Goal: Register for event/course

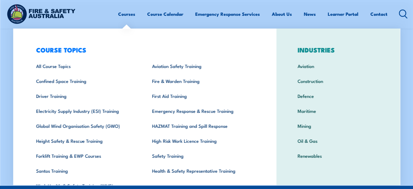
click at [123, 16] on link "Courses" at bounding box center [126, 14] width 17 height 14
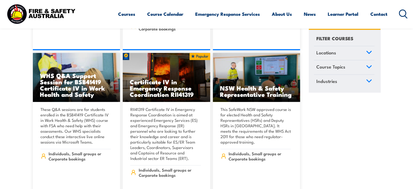
scroll to position [1358, 0]
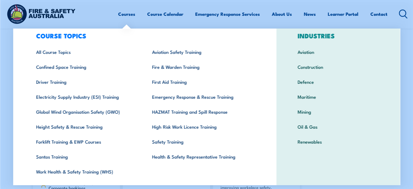
scroll to position [15, 0]
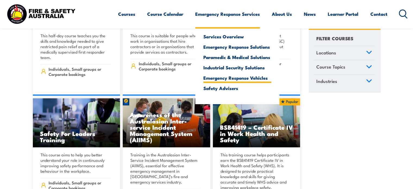
click at [243, 77] on link "Emergency Response Vehicles" at bounding box center [237, 77] width 68 height 5
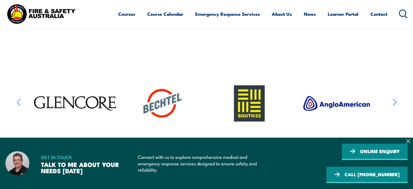
scroll to position [362, 0]
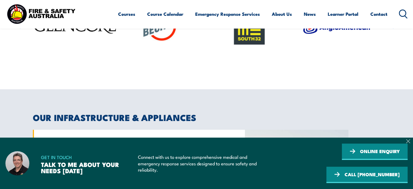
click at [409, 142] on icon at bounding box center [408, 141] width 4 height 4
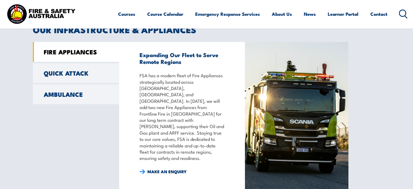
scroll to position [453, 0]
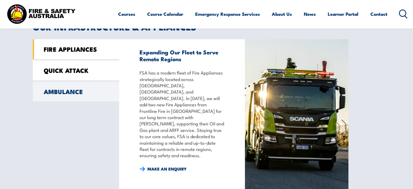
click at [80, 66] on link "QUICK ATTACK" at bounding box center [76, 70] width 86 height 20
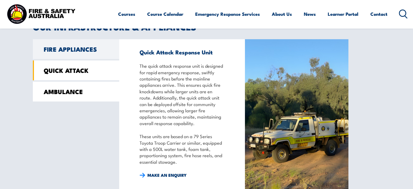
click at [64, 95] on link "AMBULANCE" at bounding box center [76, 91] width 86 height 20
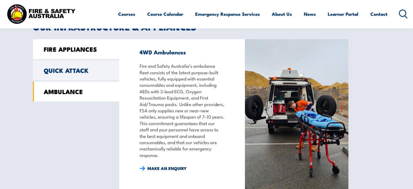
click at [72, 50] on link "FIRE APPLIANCES" at bounding box center [76, 49] width 86 height 20
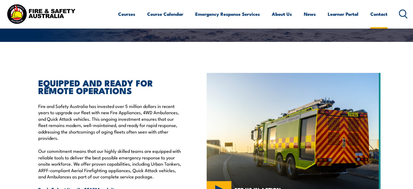
scroll to position [108, 0]
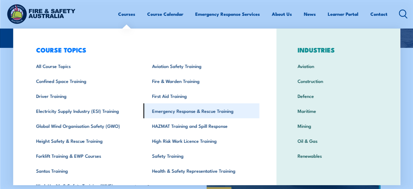
click at [187, 114] on link "Emergency Response & Rescue Training" at bounding box center [201, 110] width 116 height 15
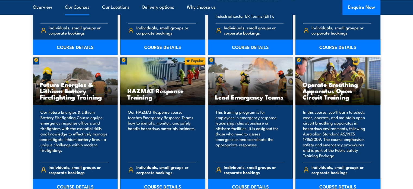
scroll to position [459, 0]
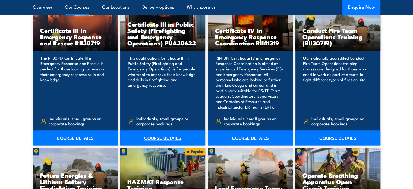
click at [161, 141] on link "COURSE DETAILS" at bounding box center [162, 137] width 85 height 15
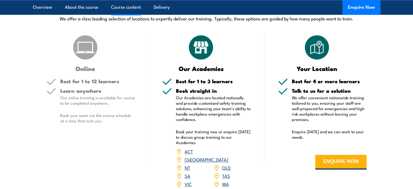
scroll to position [628, 0]
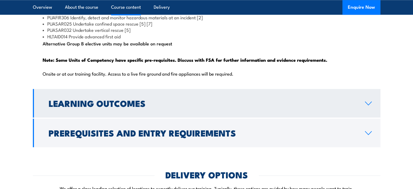
click at [355, 107] on h2 "Learning Outcomes" at bounding box center [203, 103] width 308 height 8
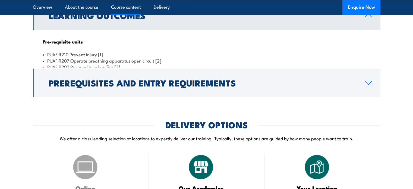
scroll to position [557, 0]
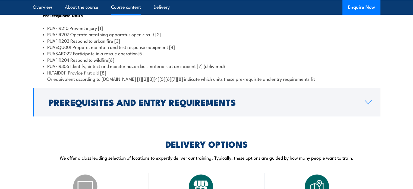
click at [385, 90] on section "Course Content Qualification Packaging Rules: Total number of units = 11 made u…" at bounding box center [206, 29] width 413 height 174
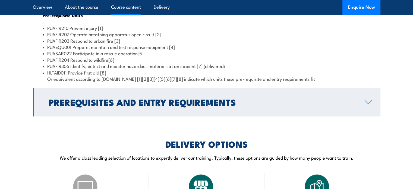
click at [363, 116] on link "Prerequisites and Entry Requirements" at bounding box center [207, 102] width 348 height 29
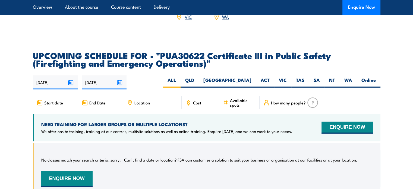
scroll to position [919, 0]
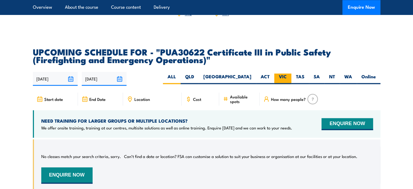
click at [285, 79] on label "VIC" at bounding box center [282, 78] width 17 height 11
click at [281, 84] on label "VIC" at bounding box center [282, 78] width 17 height 11
click at [287, 77] on input "VIC" at bounding box center [289, 75] width 4 height 4
radio input "true"
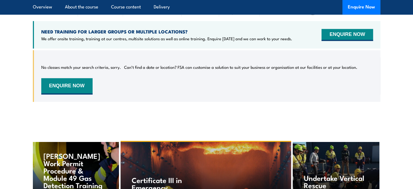
scroll to position [1009, 0]
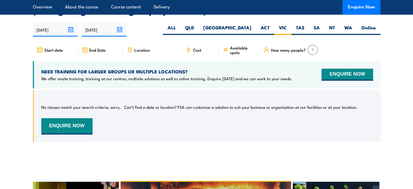
scroll to position [1020, 0]
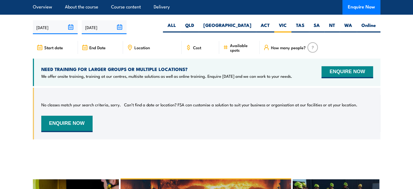
click at [200, 46] on div "Cost" at bounding box center [200, 47] width 37 height 13
click at [196, 49] on span "Cost" at bounding box center [197, 47] width 8 height 5
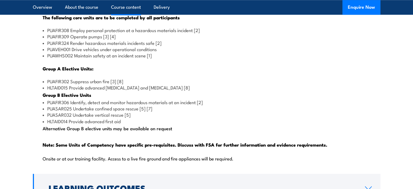
scroll to position [0, 0]
